Goal: Navigation & Orientation: Find specific page/section

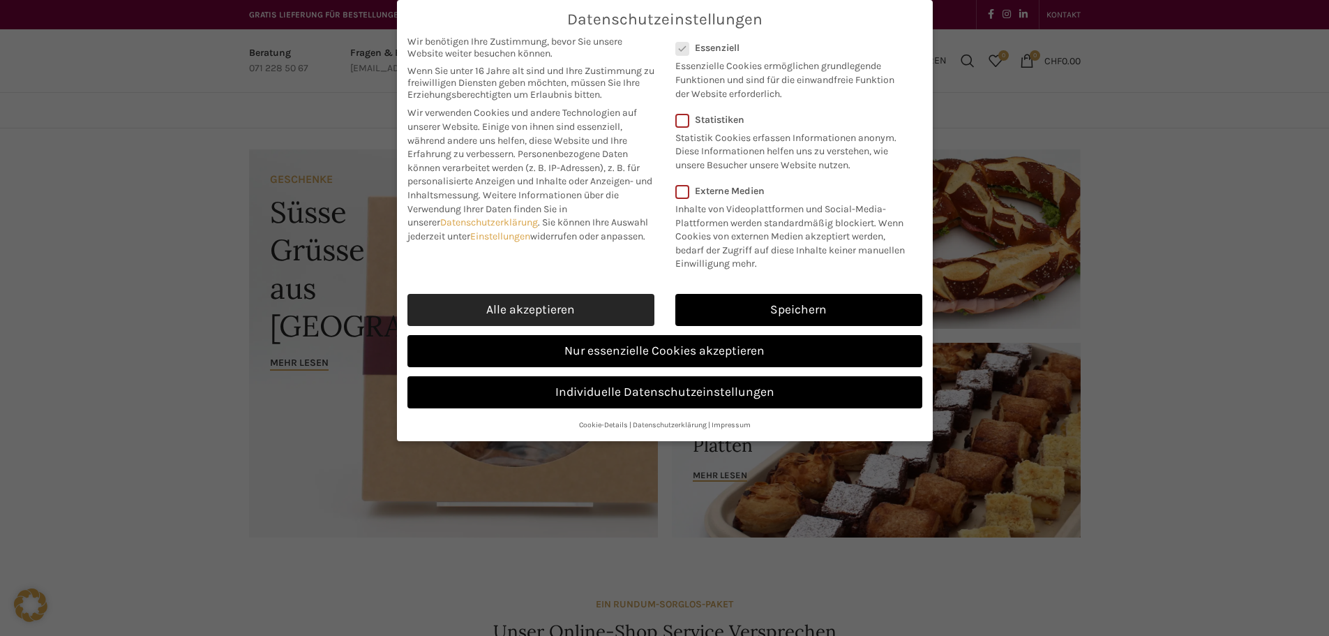
click at [610, 322] on link "Alle akzeptieren" at bounding box center [530, 310] width 247 height 32
checkbox input "true"
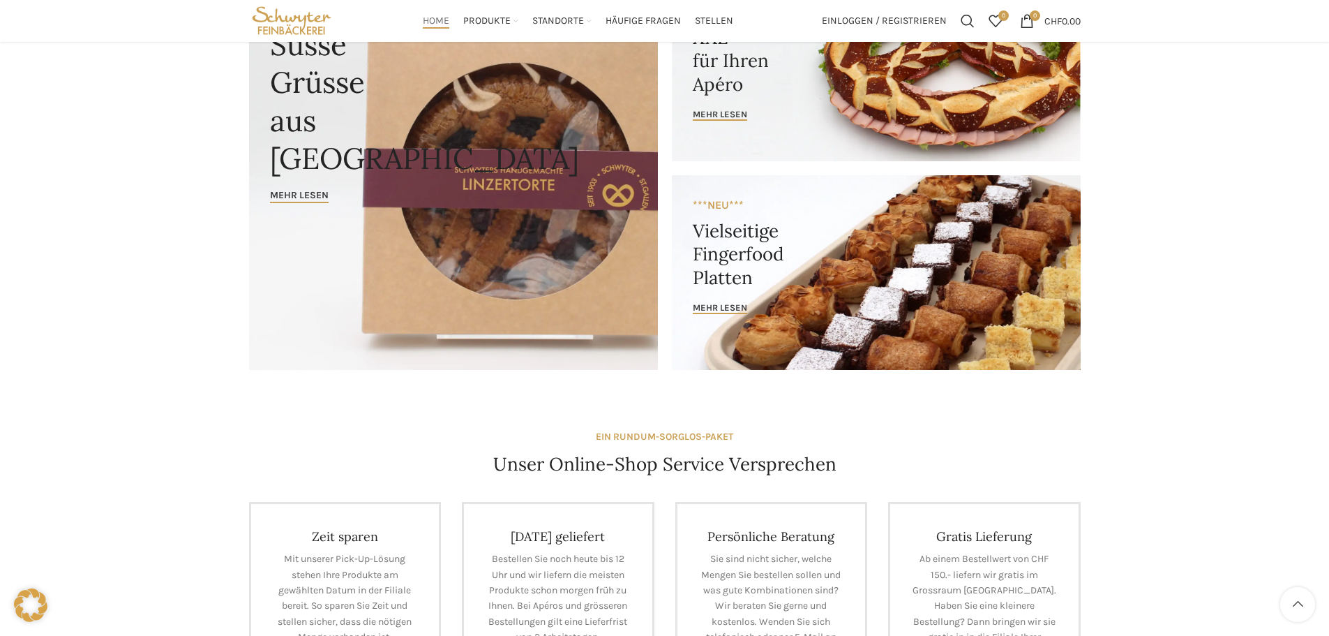
scroll to position [34, 0]
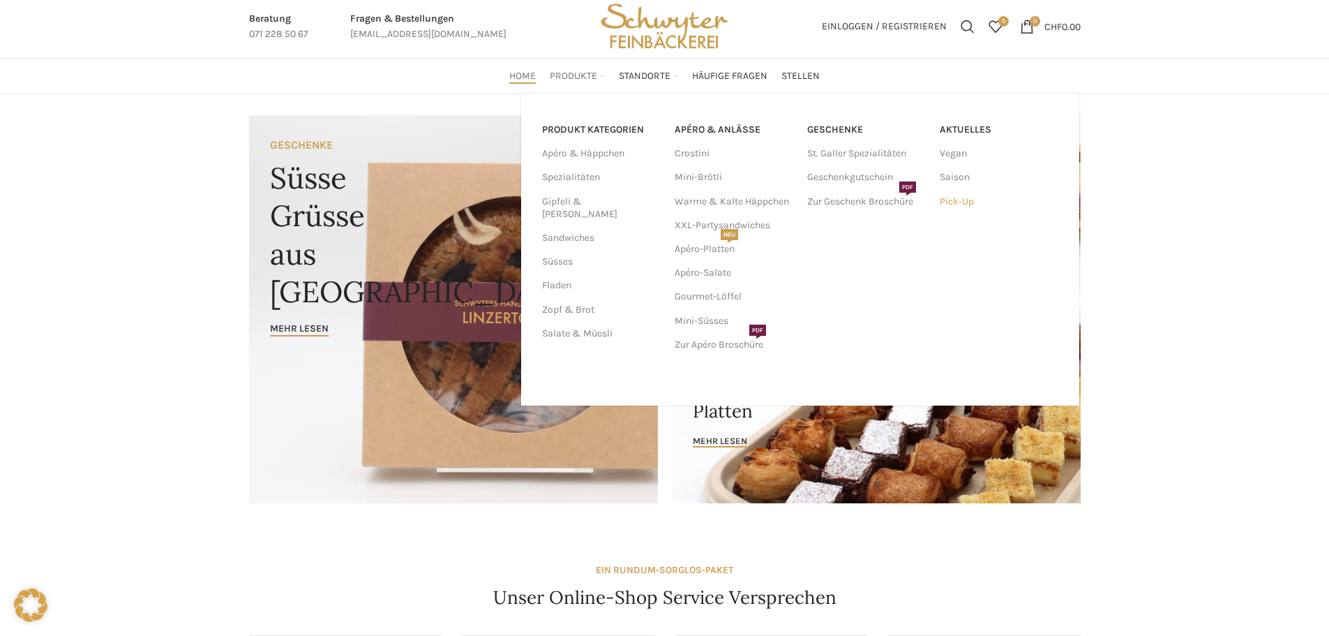
click at [953, 198] on link "Pick-Up" at bounding box center [999, 202] width 119 height 24
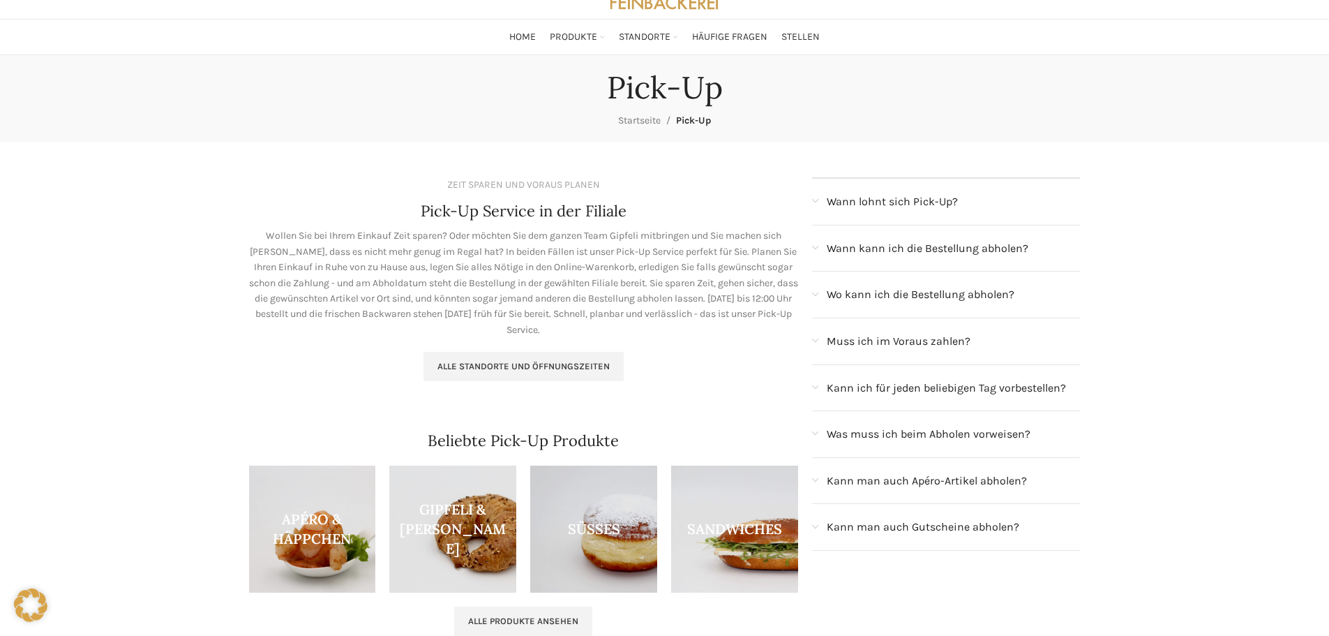
scroll to position [51, 0]
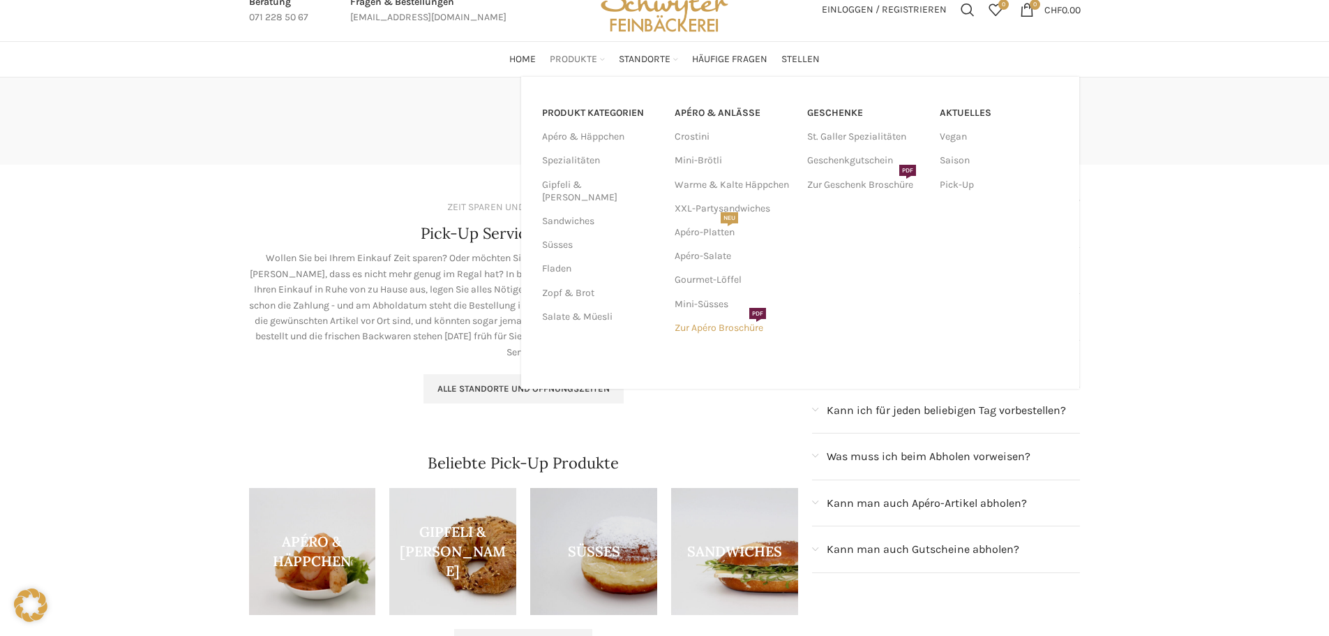
click at [731, 326] on link "Zur Apéro Broschüre PDF" at bounding box center [734, 328] width 119 height 24
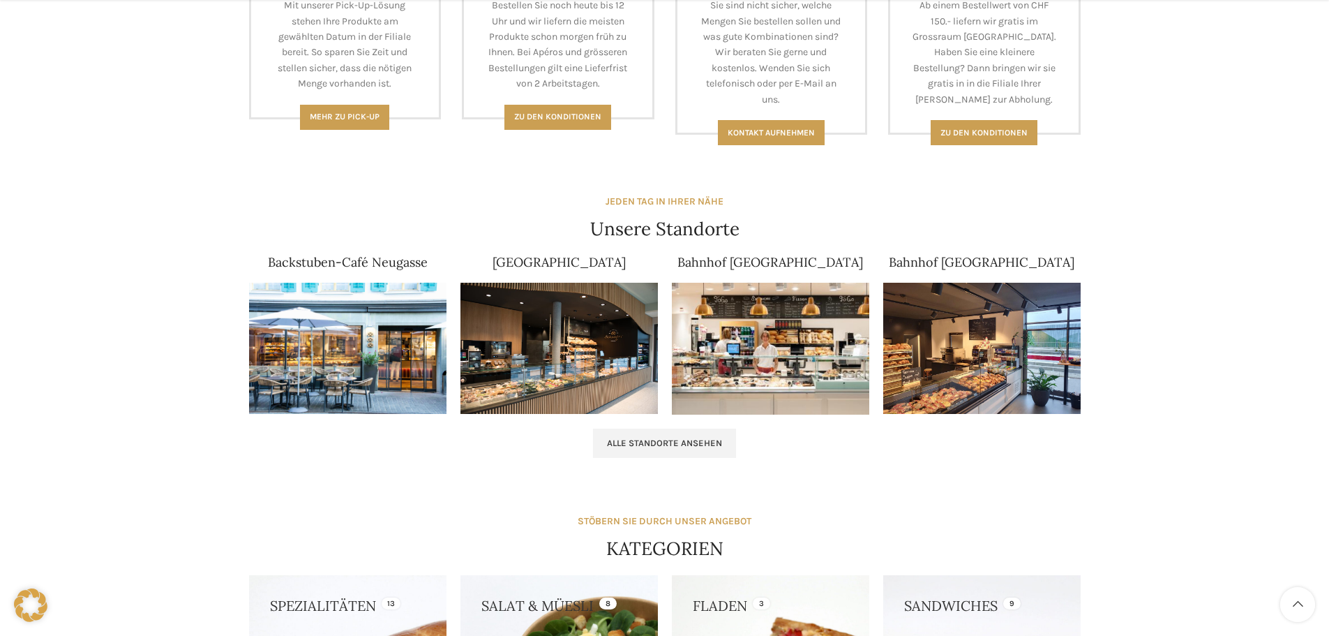
scroll to position [837, 0]
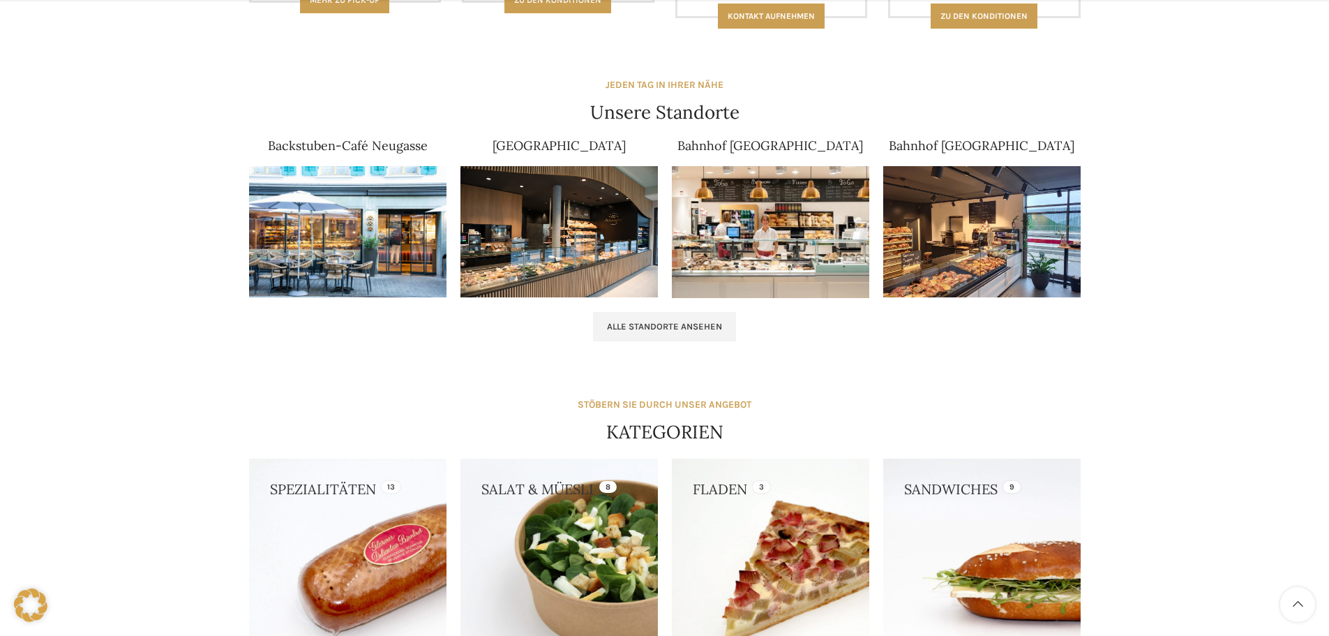
click at [397, 220] on img at bounding box center [347, 232] width 197 height 132
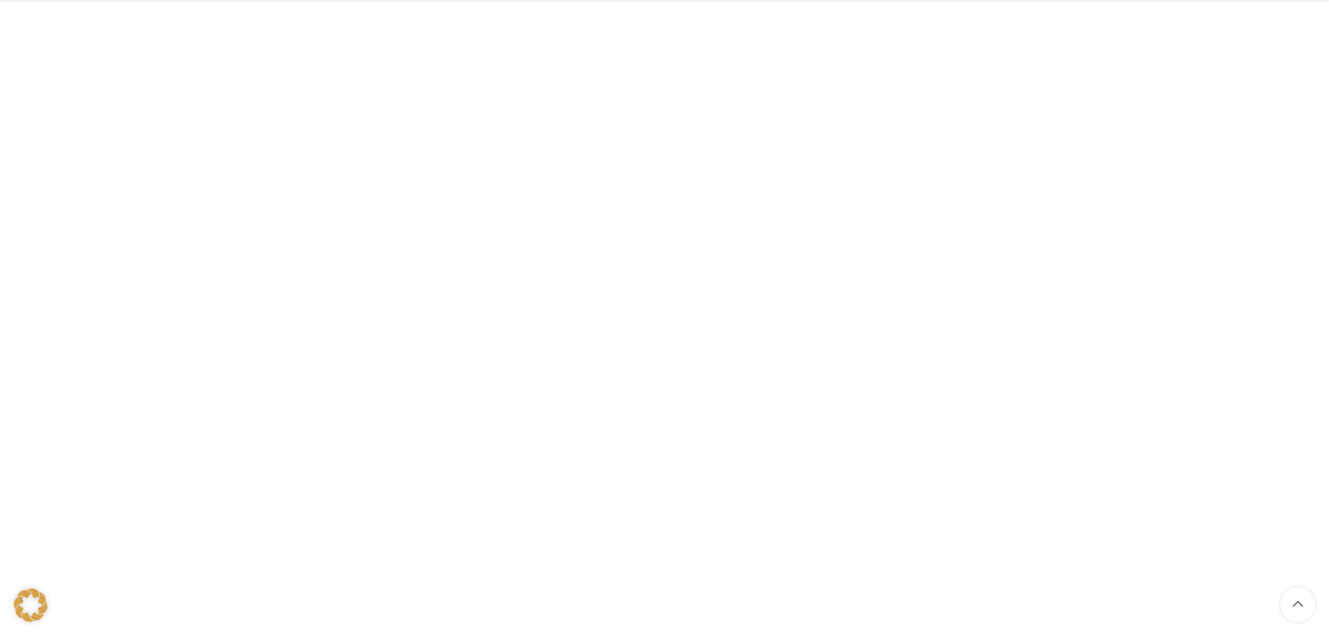
scroll to position [2442, 0]
